Goal: Check status: Check status

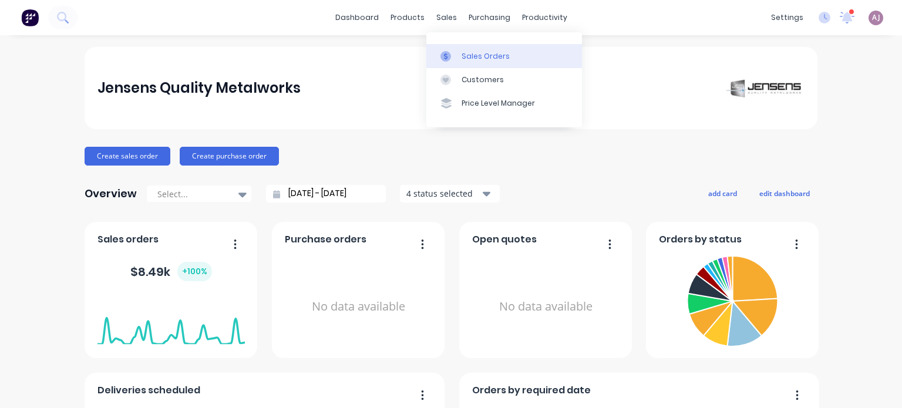
click at [462, 52] on div "Sales Orders" at bounding box center [486, 56] width 48 height 11
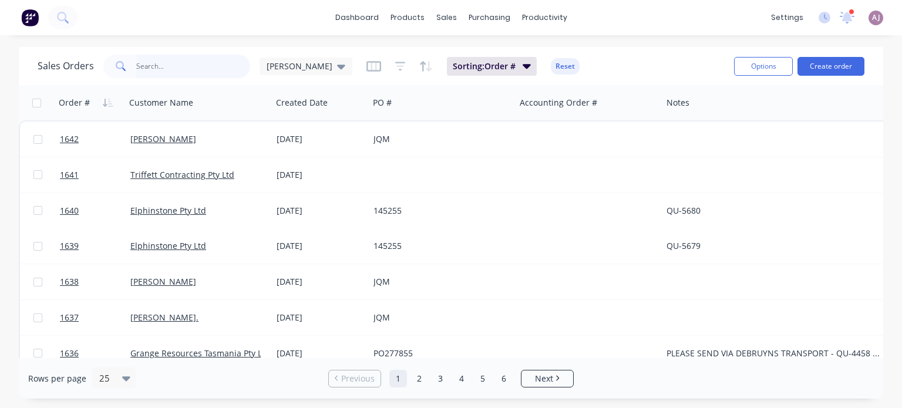
click at [200, 69] on input "text" at bounding box center [193, 66] width 115 height 23
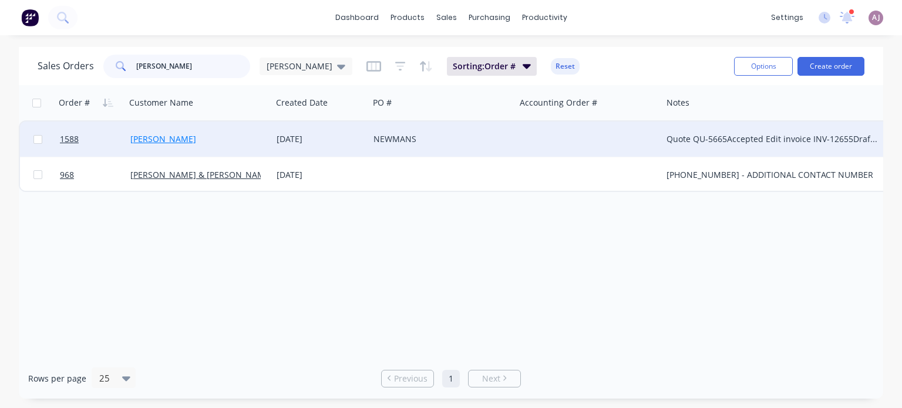
type input "[PERSON_NAME]"
click at [172, 142] on link "[PERSON_NAME]" at bounding box center [163, 138] width 66 height 11
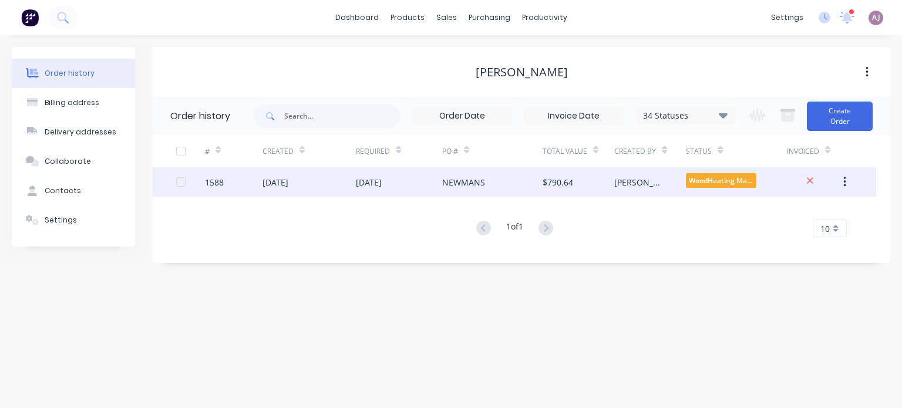
click at [310, 184] on div "[DATE]" at bounding box center [309, 181] width 93 height 29
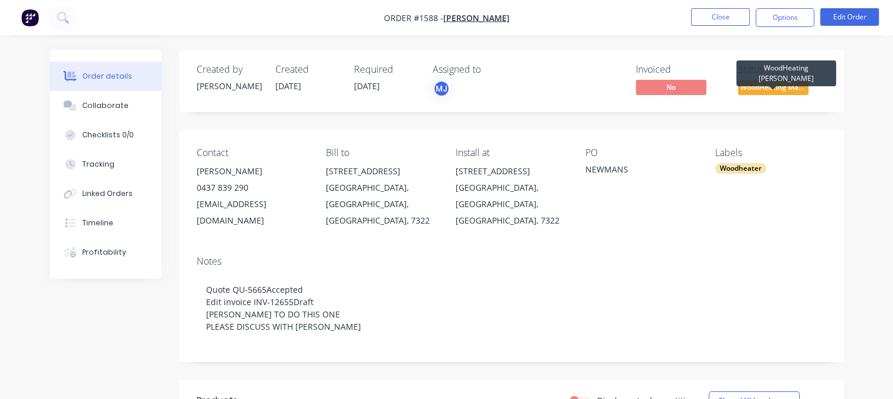
click at [784, 88] on span "WoodHeating Mar..." at bounding box center [773, 87] width 70 height 15
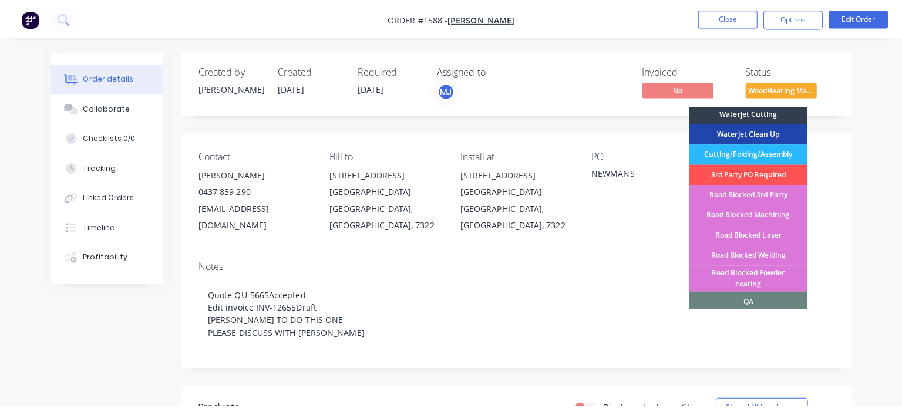
scroll to position [361, 0]
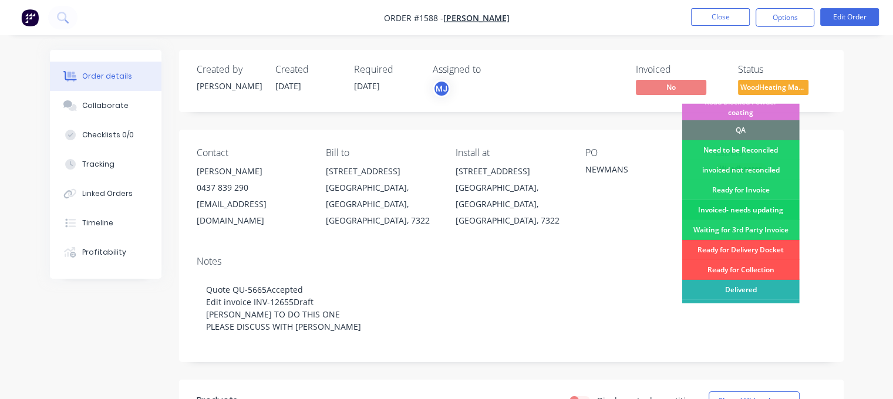
click at [722, 200] on div "Invoiced- needs updating" at bounding box center [741, 210] width 117 height 20
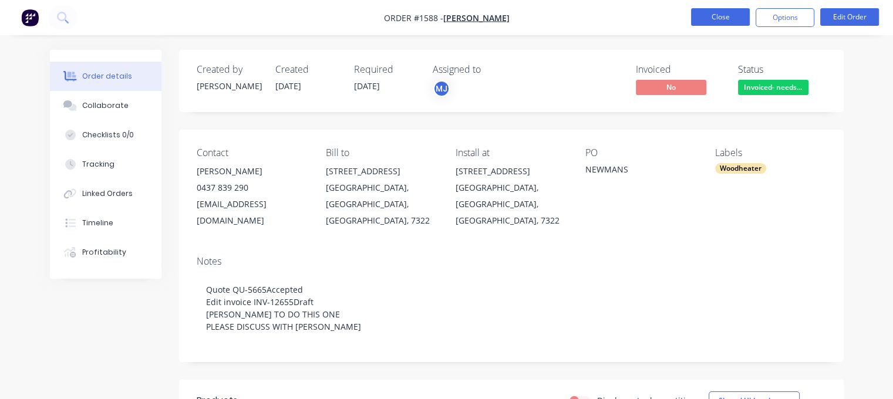
click at [718, 16] on button "Close" at bounding box center [720, 17] width 59 height 18
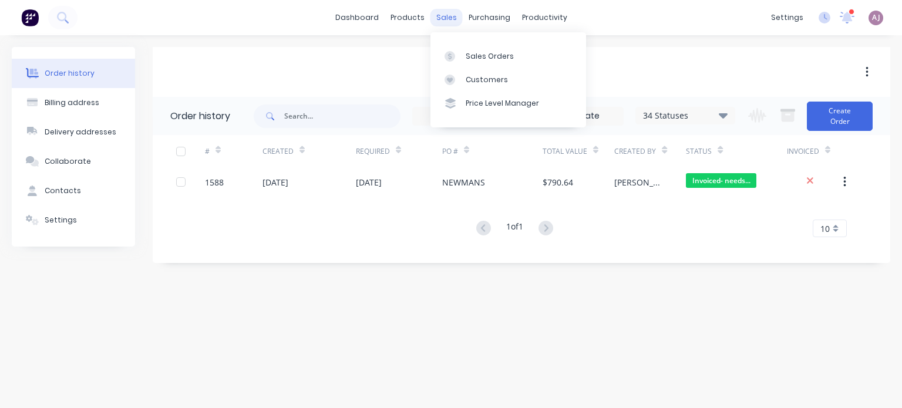
click at [448, 23] on div "sales" at bounding box center [447, 18] width 32 height 18
click at [469, 58] on div "Sales Orders" at bounding box center [490, 56] width 48 height 11
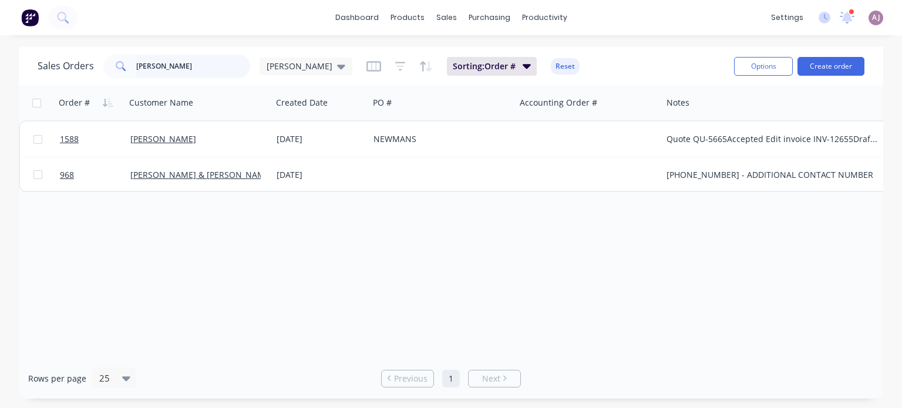
click at [159, 69] on input "[PERSON_NAME]" at bounding box center [193, 66] width 115 height 23
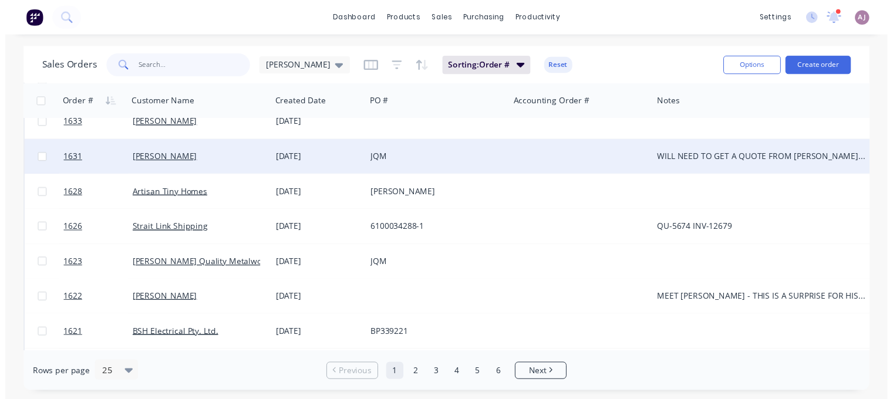
scroll to position [294, 0]
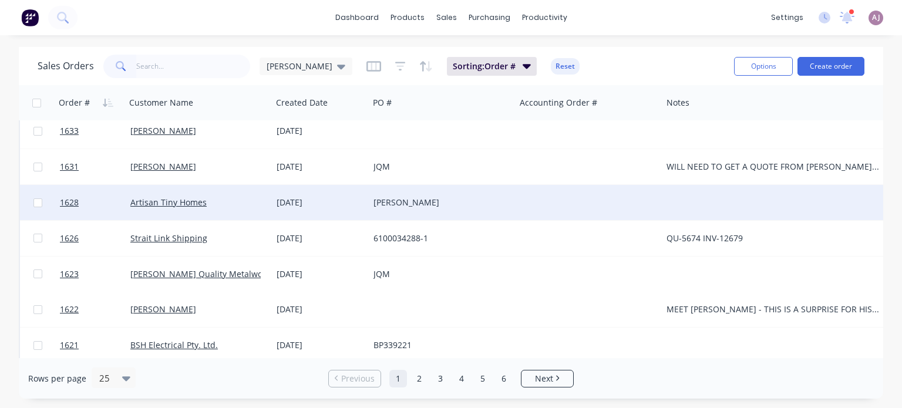
click at [200, 194] on div "Artisan Tiny Homes" at bounding box center [199, 202] width 146 height 35
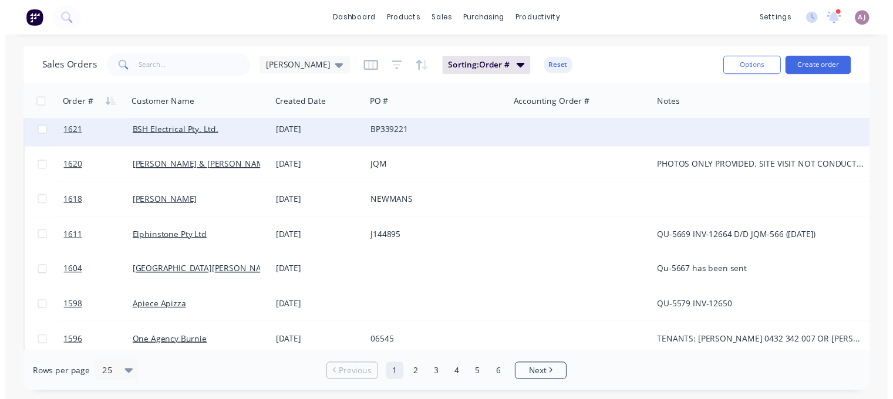
scroll to position [529, 0]
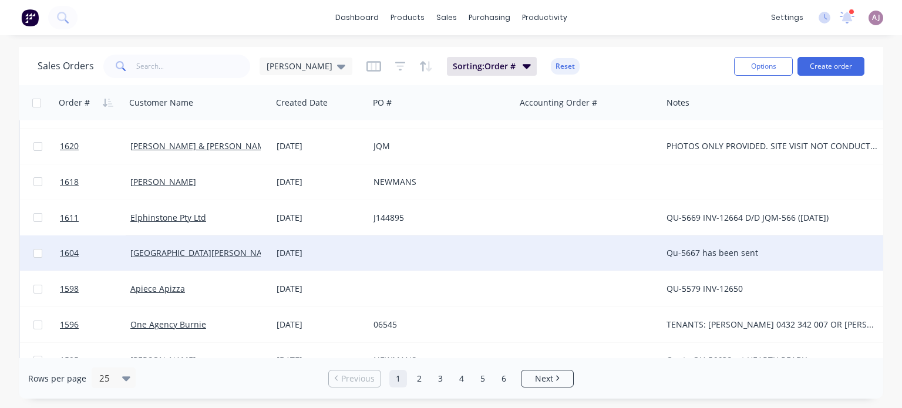
click at [315, 250] on div "[DATE]" at bounding box center [321, 253] width 88 height 12
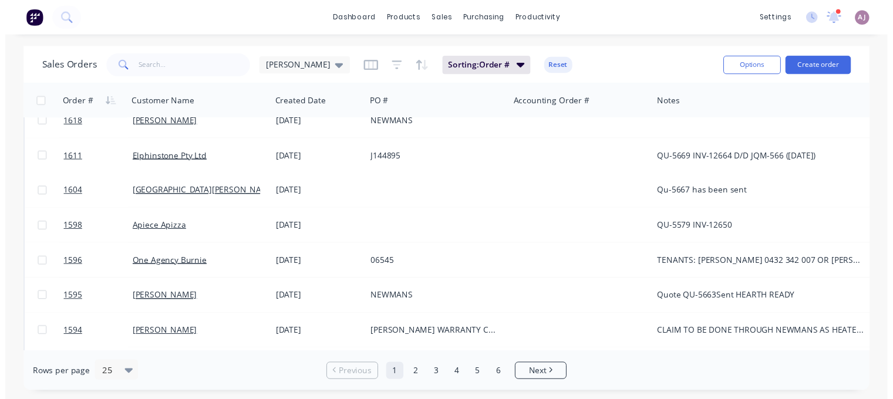
scroll to position [646, 0]
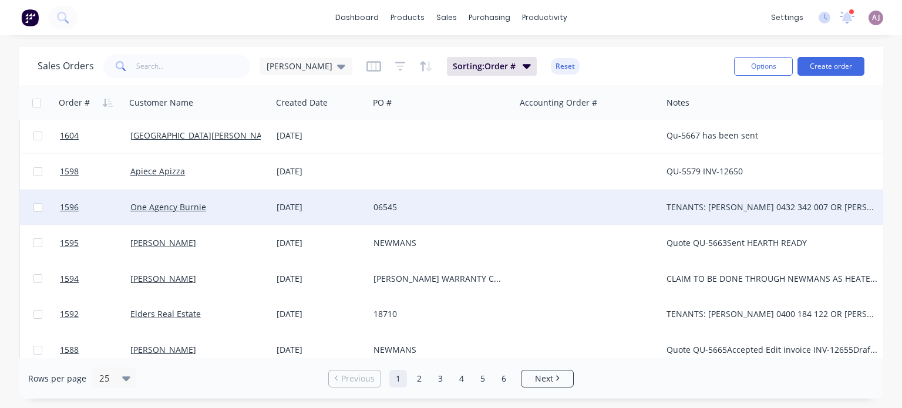
click at [405, 204] on div "06545" at bounding box center [439, 207] width 130 height 12
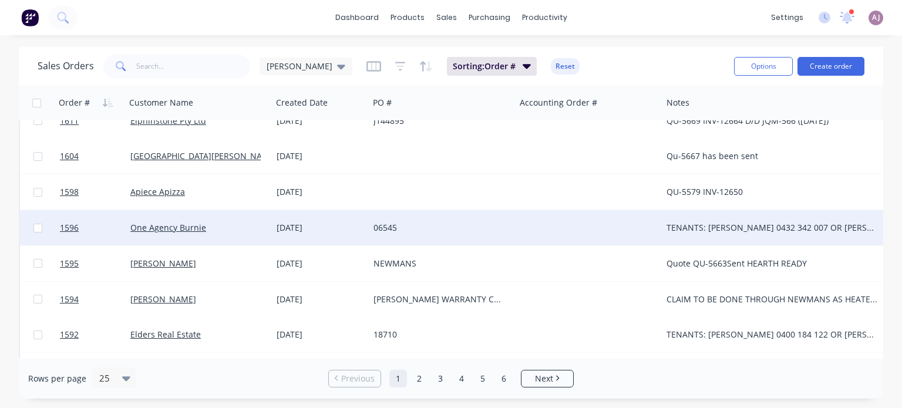
scroll to position [660, 0]
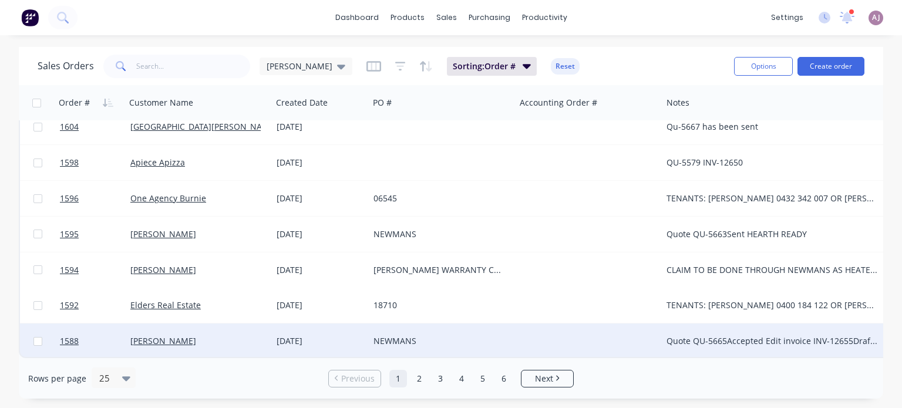
click at [183, 335] on div "[PERSON_NAME]" at bounding box center [195, 341] width 130 height 12
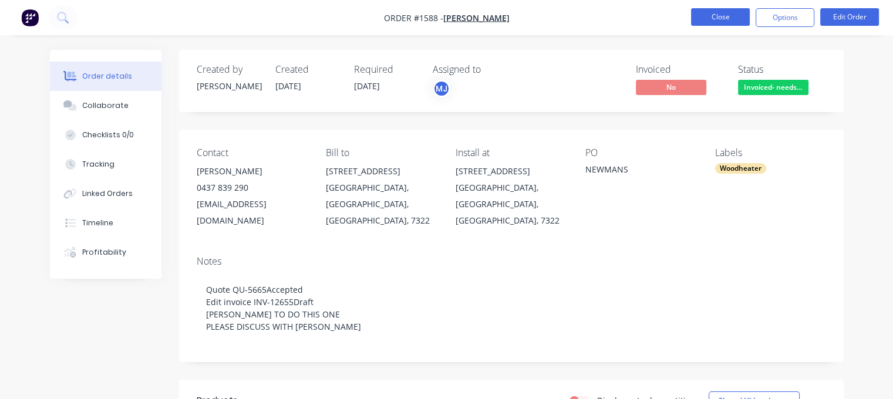
click at [733, 15] on button "Close" at bounding box center [720, 17] width 59 height 18
